Goal: Information Seeking & Learning: Find specific page/section

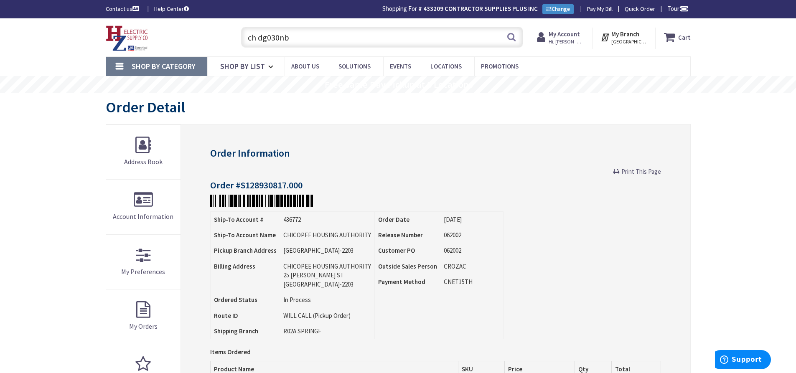
drag, startPoint x: 278, startPoint y: 38, endPoint x: 242, endPoint y: 37, distance: 35.6
click at [242, 37] on input "ch dg030nb" at bounding box center [382, 37] width 282 height 21
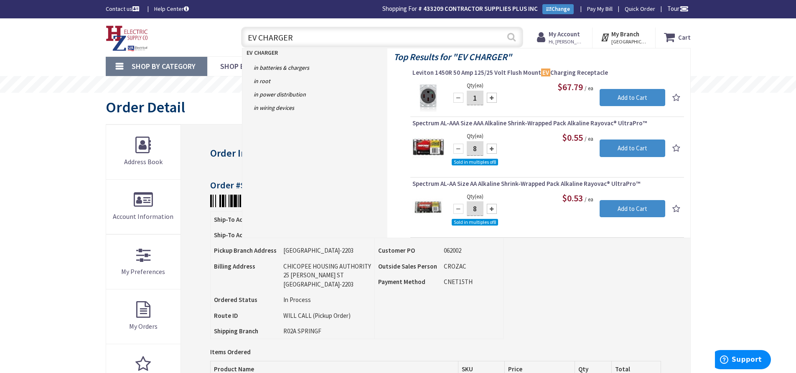
type input "EV CHARGER"
click at [515, 40] on button "Search" at bounding box center [511, 37] width 11 height 19
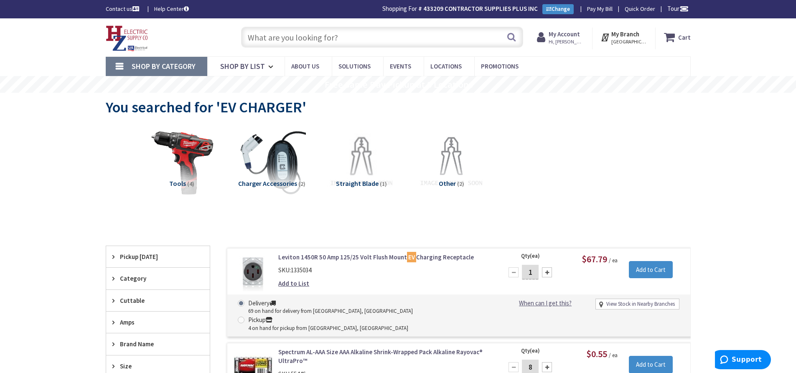
click at [277, 37] on input "text" at bounding box center [382, 37] width 282 height 21
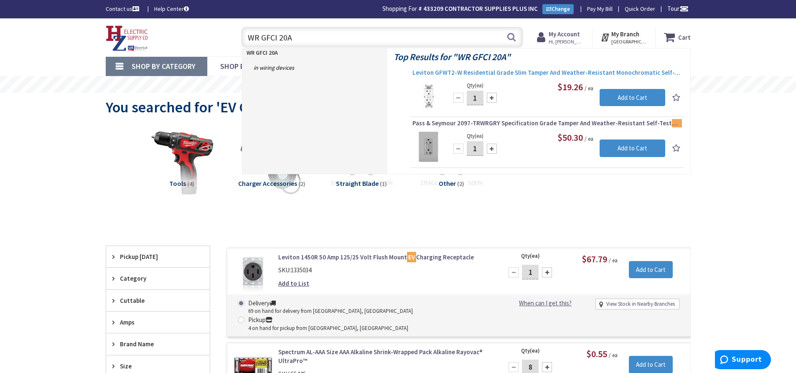
type input "WR GFCI 20A"
click at [467, 73] on span "Leviton GFWT2-W Residential Grade Slim Tamper And Weather-Resistant Monochromat…" at bounding box center [548, 73] width 270 height 8
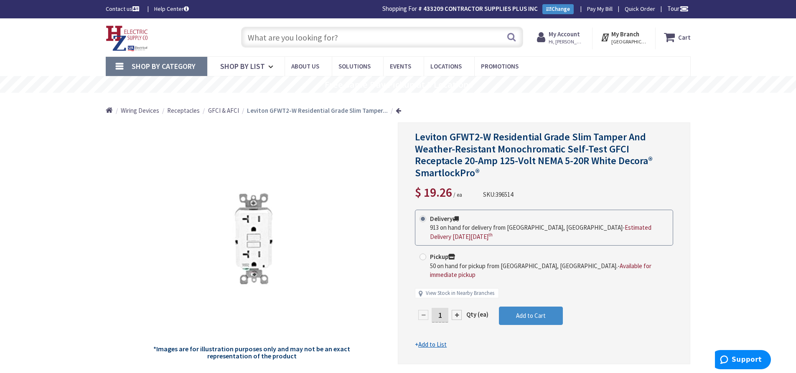
click at [265, 38] on input "text" at bounding box center [382, 37] width 282 height 21
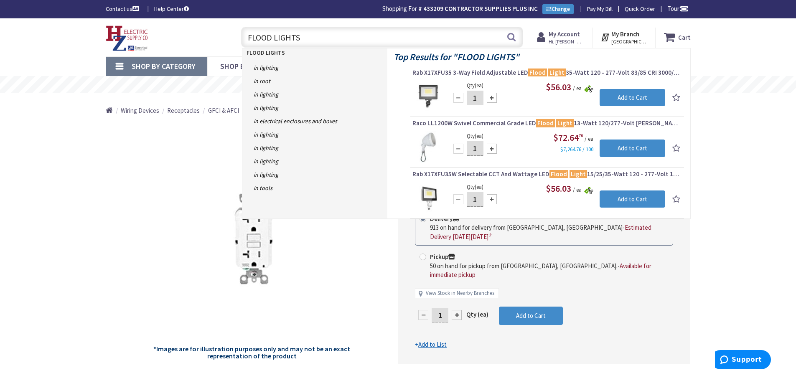
drag, startPoint x: 298, startPoint y: 40, endPoint x: 230, endPoint y: 33, distance: 68.9
click at [230, 33] on div "Toggle Nav FLOOD LIGHTS FLOOD LIGHTS Search Cart My Cart Close" at bounding box center [398, 37] width 598 height 28
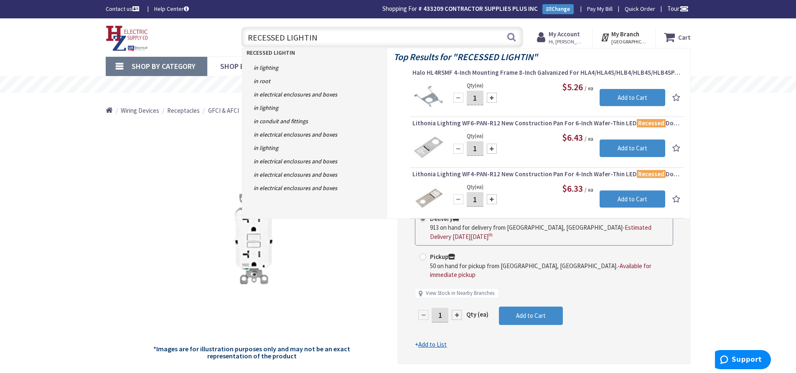
type input "RECESSED LIGHTING"
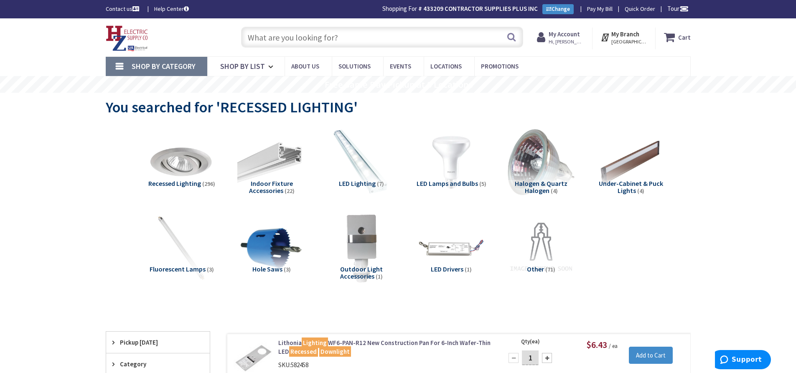
click at [346, 37] on input "text" at bounding box center [382, 37] width 282 height 21
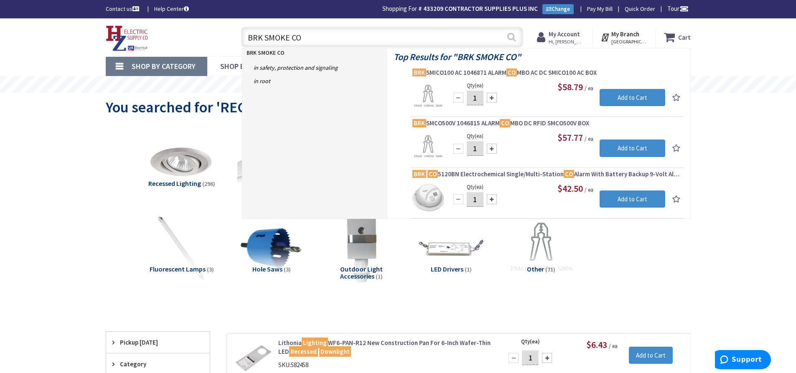
type input "BRK SMOKE CO"
click at [510, 38] on button "Search" at bounding box center [511, 37] width 11 height 19
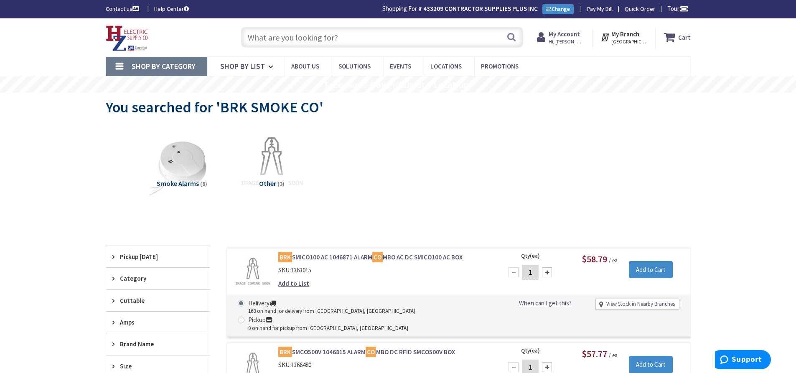
click at [265, 41] on input "text" at bounding box center [382, 37] width 282 height 21
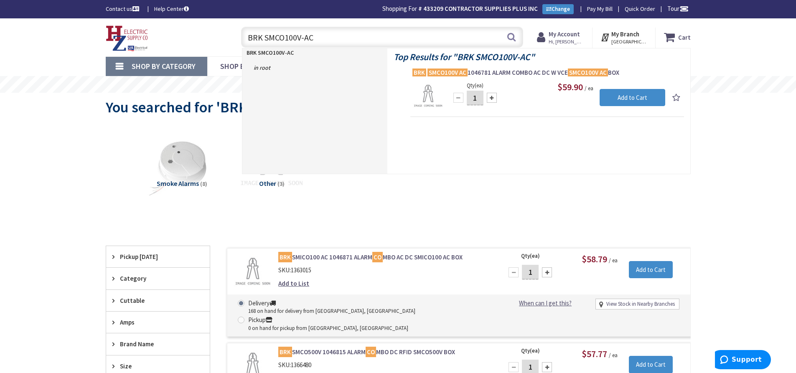
drag, startPoint x: 334, startPoint y: 43, endPoint x: 197, endPoint y: 26, distance: 137.9
click at [197, 26] on div "Toggle Nav BRK SMCO100V-AC BRK SMCO100V-AC Search Cart My Cart Close" at bounding box center [398, 37] width 598 height 28
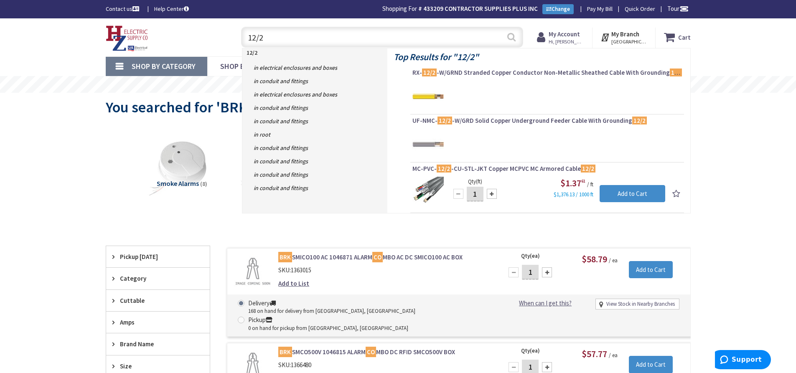
type input "12/2"
click at [515, 39] on button "Search" at bounding box center [511, 37] width 11 height 19
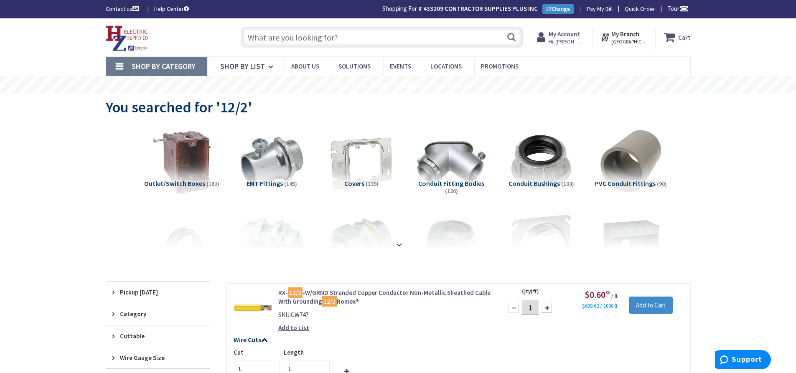
click at [289, 38] on input "text" at bounding box center [382, 37] width 282 height 21
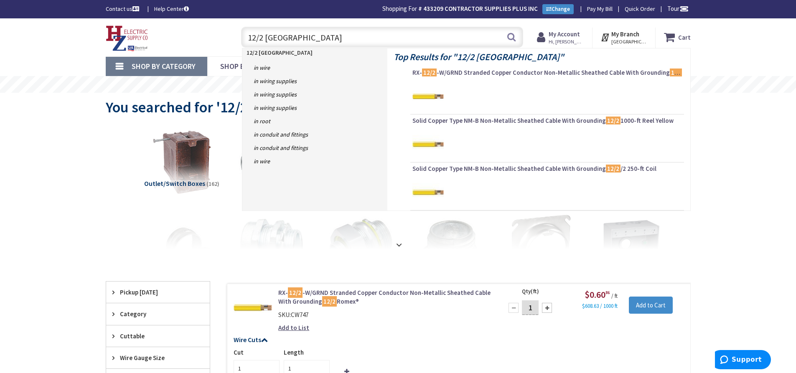
type input "12/2 ROMEX"
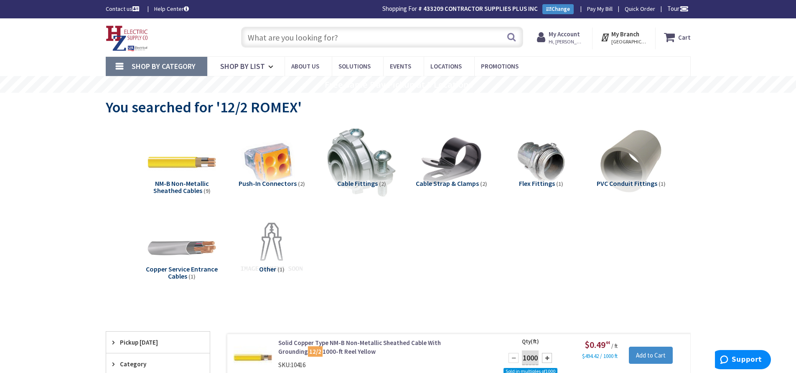
click at [258, 35] on input "text" at bounding box center [382, 37] width 282 height 21
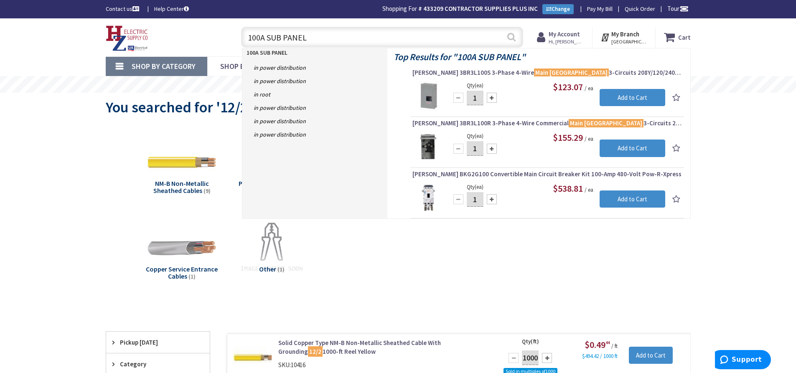
type input "100A SUB PANEL"
click at [511, 36] on button "Search" at bounding box center [511, 37] width 11 height 19
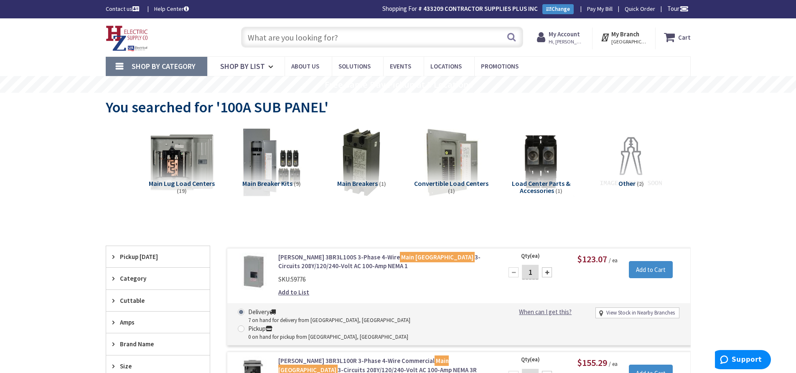
click at [298, 38] on input "text" at bounding box center [382, 37] width 282 height 21
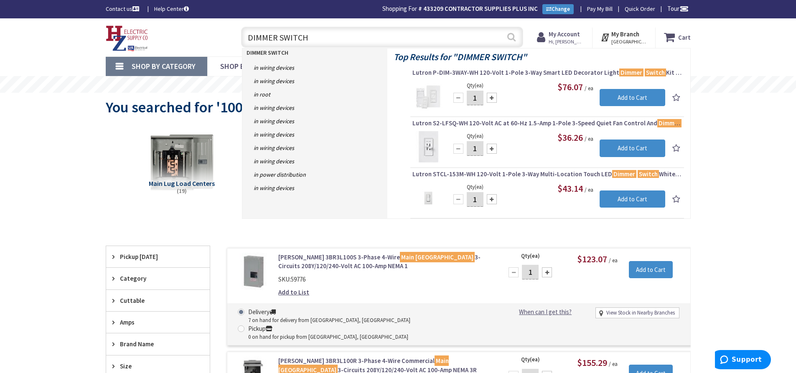
type input "DIMMER SWITCH"
click at [513, 40] on button "Search" at bounding box center [511, 37] width 11 height 19
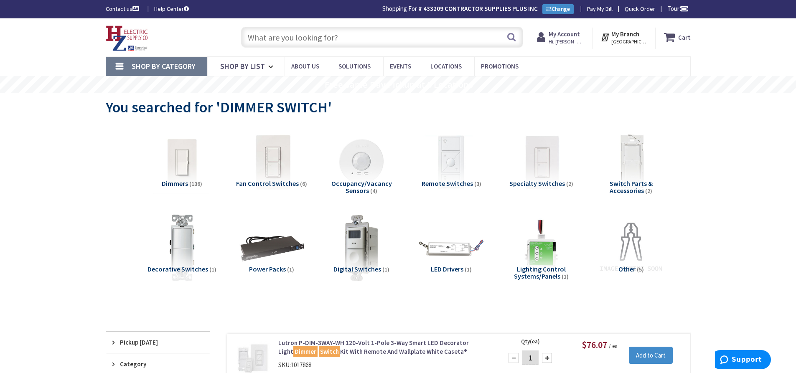
click at [291, 38] on input "text" at bounding box center [382, 37] width 282 height 21
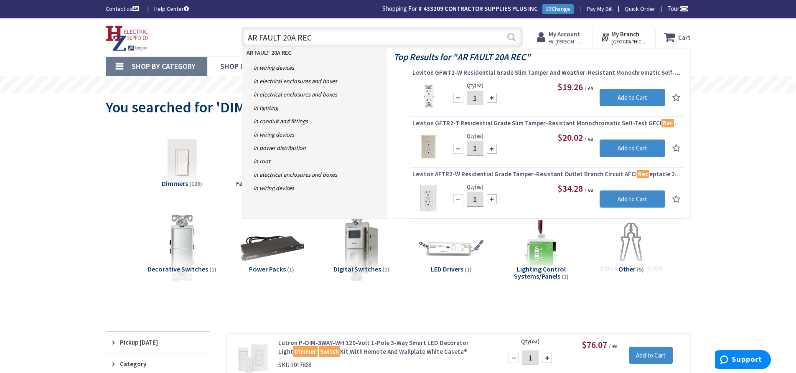
type input "AR FAULT 20A REC"
click at [513, 39] on button "Search" at bounding box center [511, 37] width 11 height 19
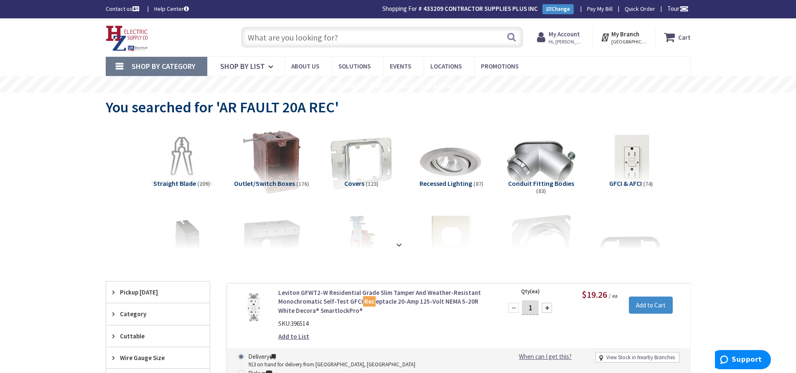
click at [345, 40] on input "text" at bounding box center [382, 37] width 282 height 21
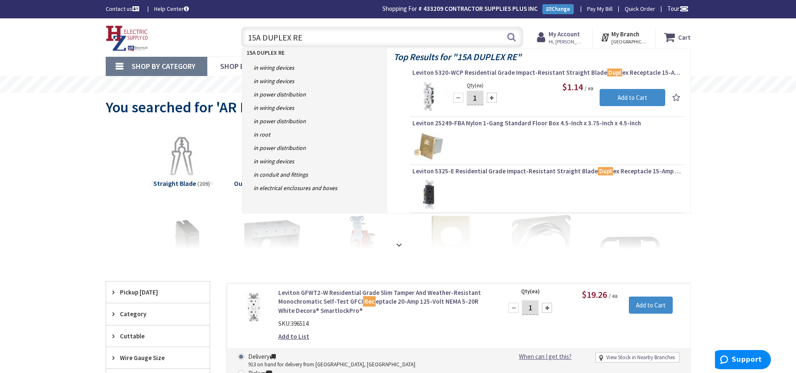
type input "15A DUPLEX REC"
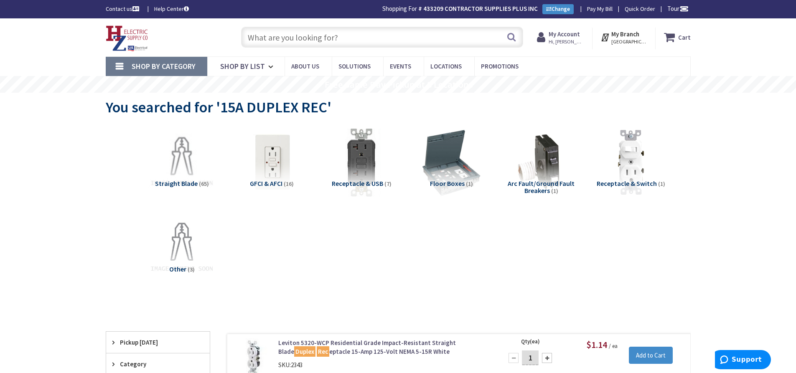
click at [271, 35] on input "text" at bounding box center [382, 37] width 282 height 21
type input "BR 20A BREAKERS"
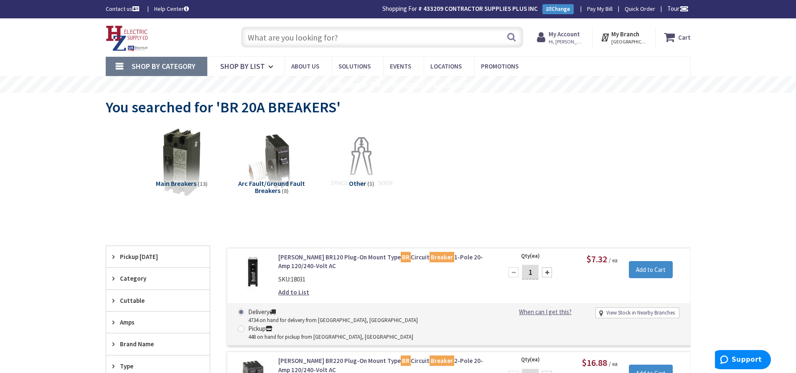
click at [269, 36] on input "text" at bounding box center [382, 37] width 282 height 21
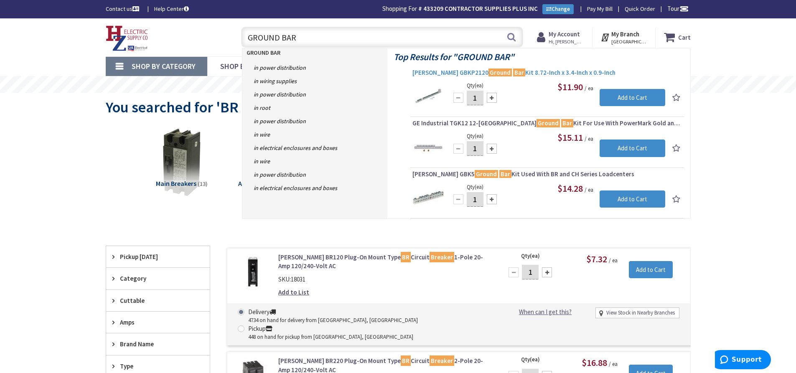
type input "GROUND BAR"
click at [437, 74] on span "Eaton GBKP2120 Ground Bar Kit 8.72-Inch x 3.4-Inch x 0.9-Inch" at bounding box center [548, 73] width 270 height 8
